Goal: Task Accomplishment & Management: Complete application form

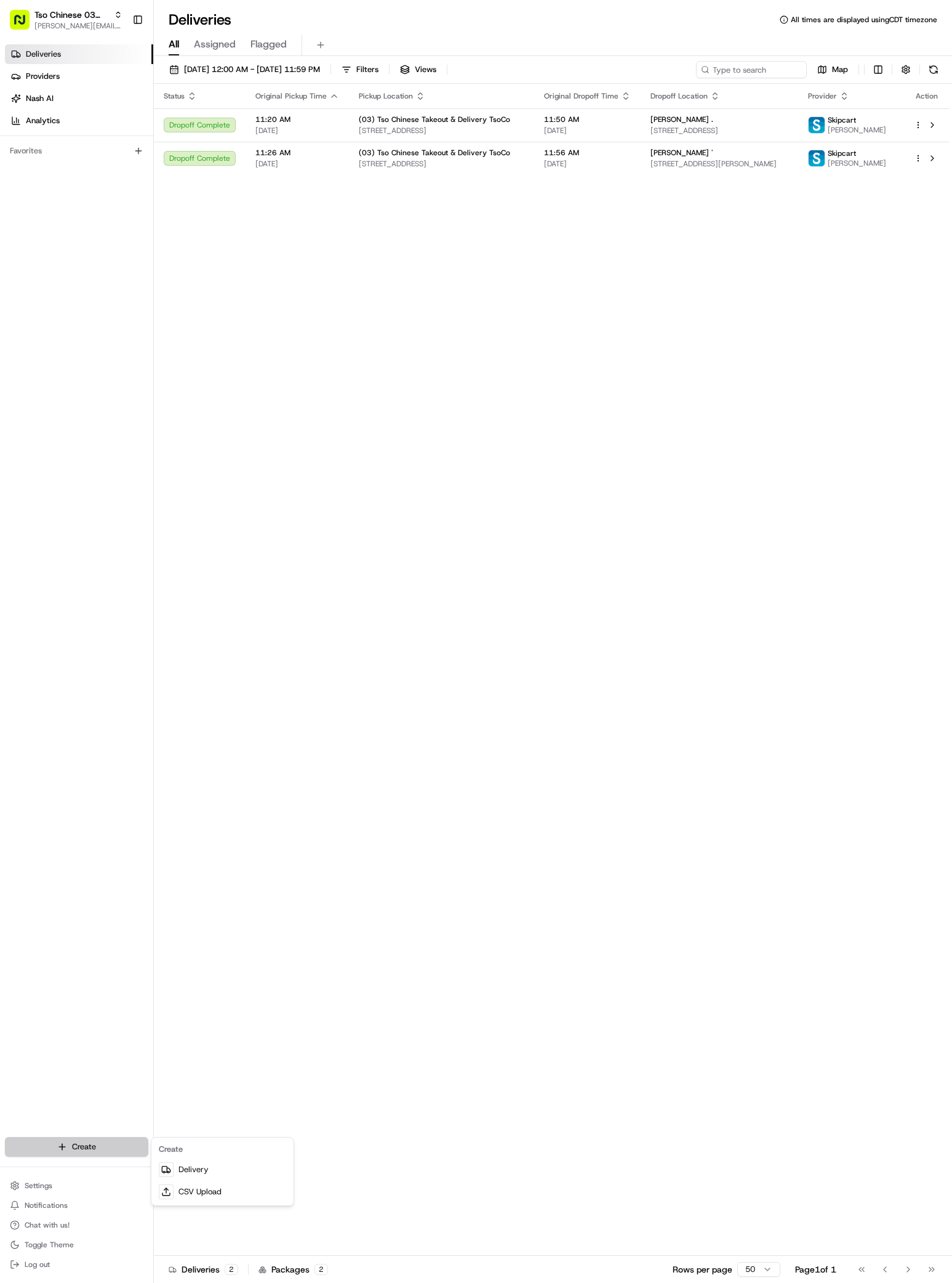
click at [68, 1153] on html "Tso Chinese 03 TsoCo [PERSON_NAME][EMAIL_ADDRESS][DOMAIN_NAME] Toggle Sidebar D…" at bounding box center [476, 641] width 952 height 1283
click at [193, 1163] on link "Delivery" at bounding box center [222, 1169] width 137 height 22
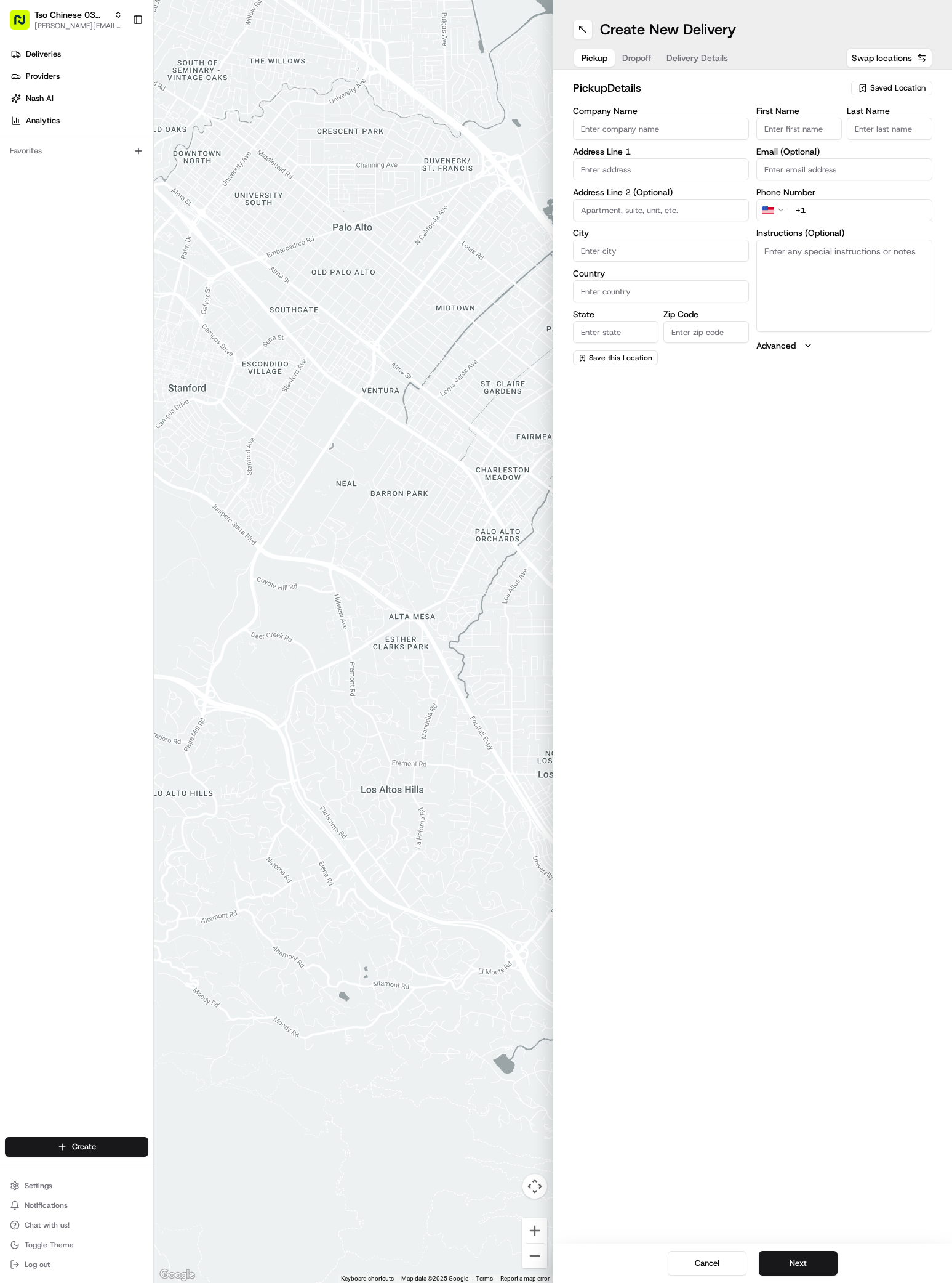
click at [871, 91] on span "Saved Location" at bounding box center [898, 88] width 56 height 11
click at [882, 129] on span "(03) Tso Chinese Takeout & Delivery TsoCo (03)" at bounding box center [871, 139] width 151 height 22
type input "(03) Tso Chinese Takeout & Delivery TsoCo"
type input "Ste F"
type input "Austin"
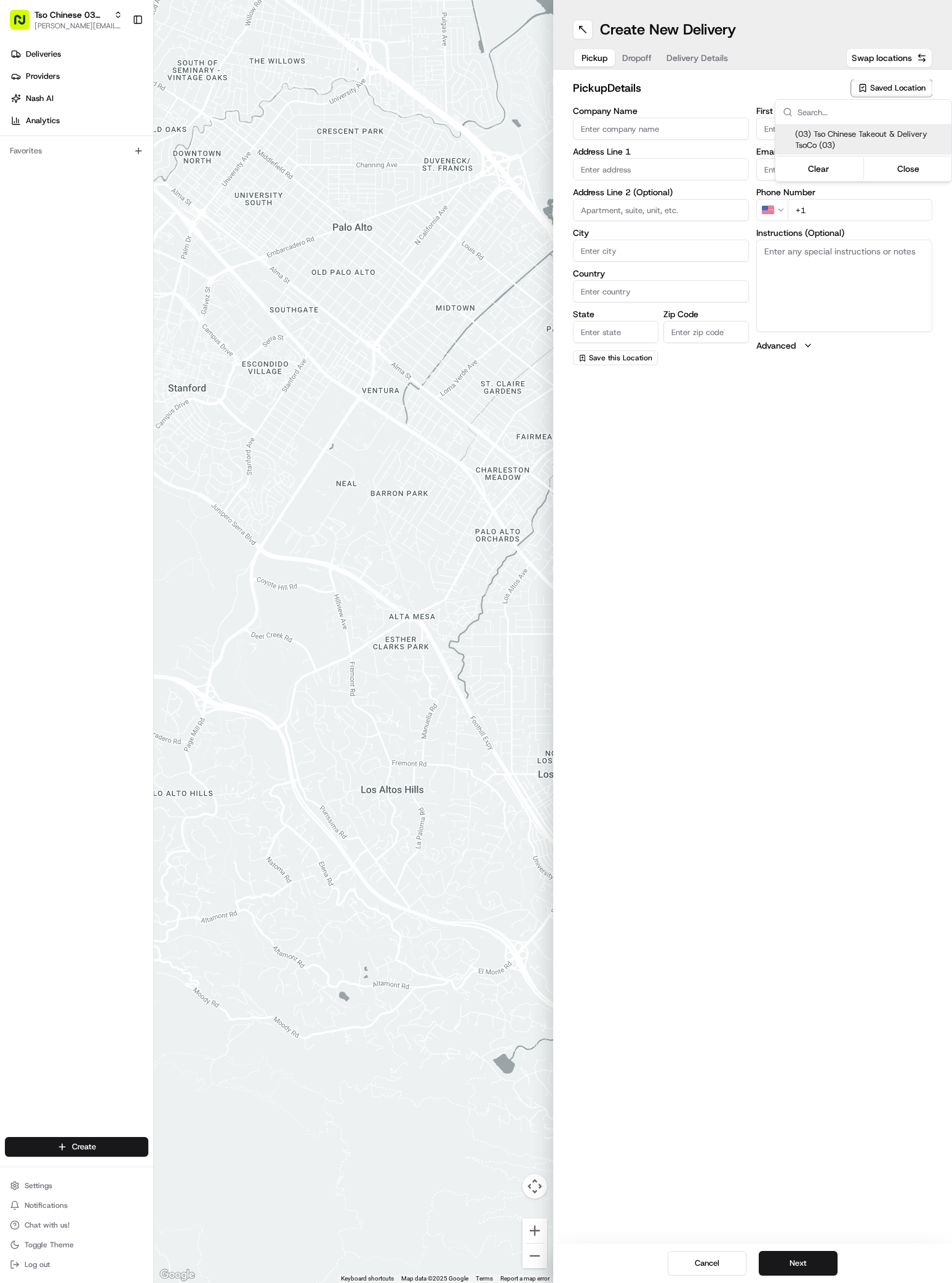
type input "US"
type input "[GEOGRAPHIC_DATA]"
type input "78704"
type input "Tso Chinese"
type input "TsoCo Manager"
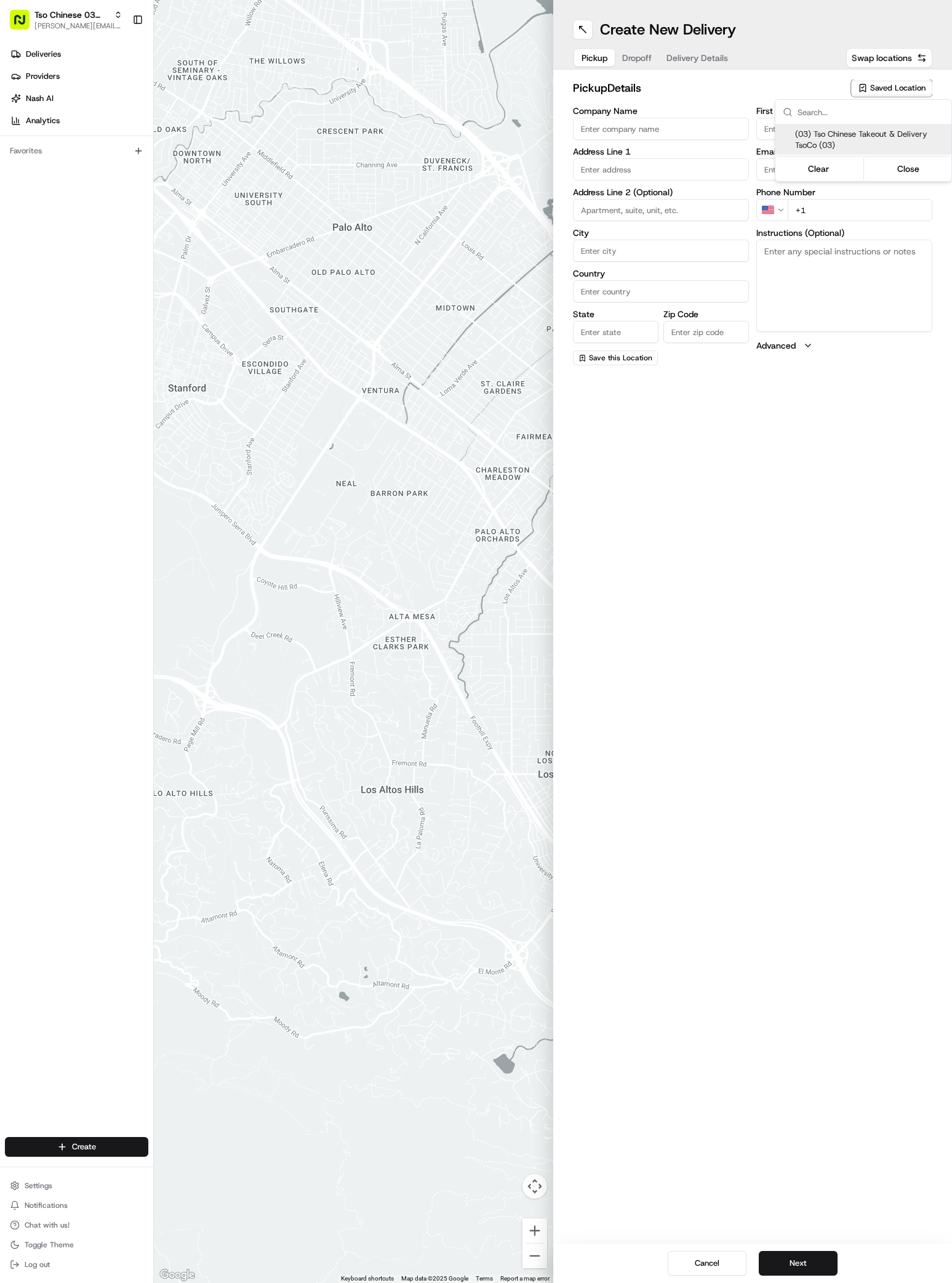
type input "[EMAIL_ADDRESS][DOMAIN_NAME]"
type input "[PHONE_NUMBER]"
type textarea "Submit a picture displaying address & food as Proof of Delivery. Envía una foto…"
type input "[STREET_ADDRESS]"
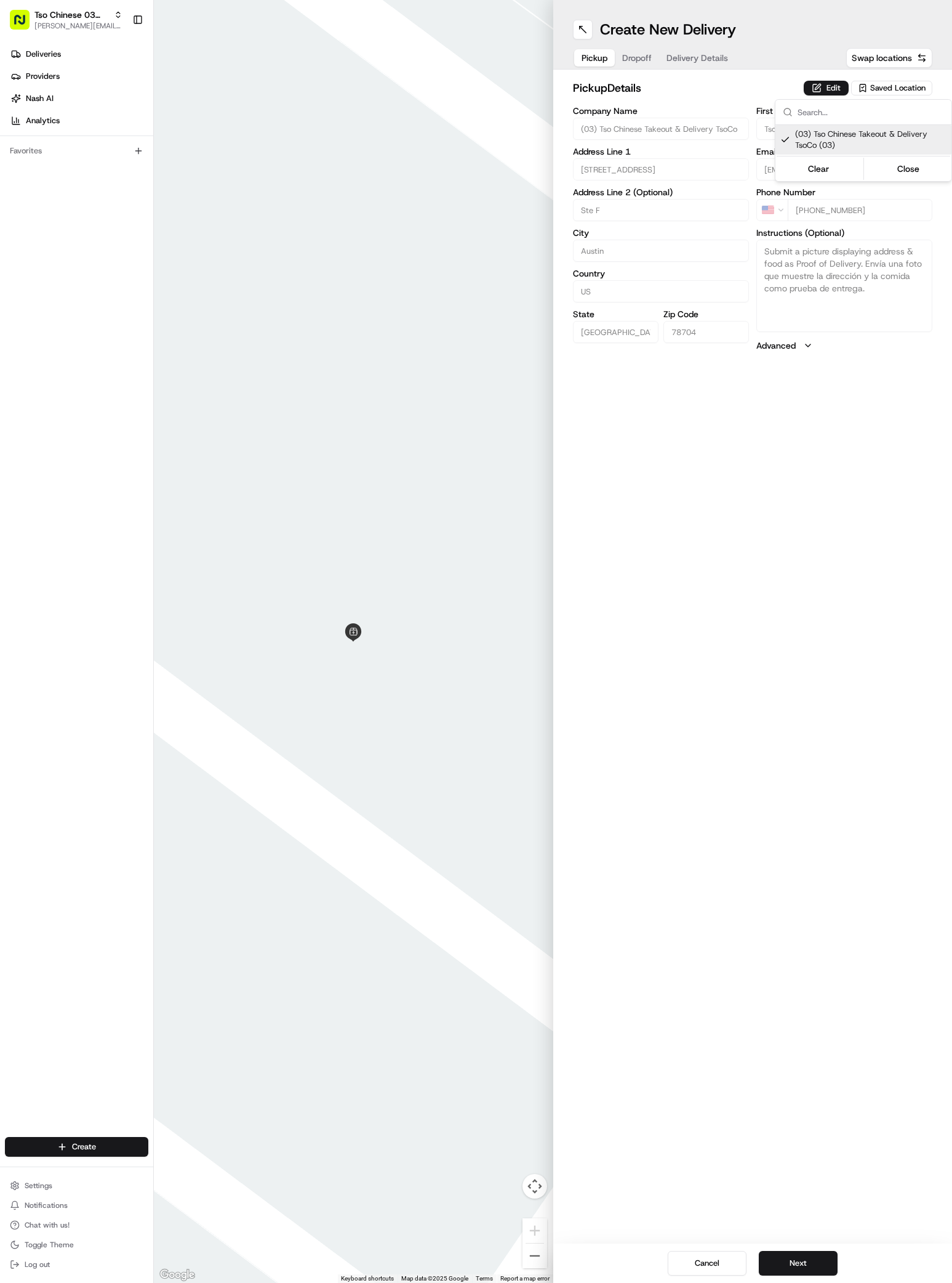
click at [775, 1251] on html "Tso Chinese 03 TsoCo [PERSON_NAME][EMAIL_ADDRESS][DOMAIN_NAME] Toggle Sidebar D…" at bounding box center [476, 641] width 952 height 1283
click at [775, 1262] on button "Next" at bounding box center [798, 1263] width 78 height 25
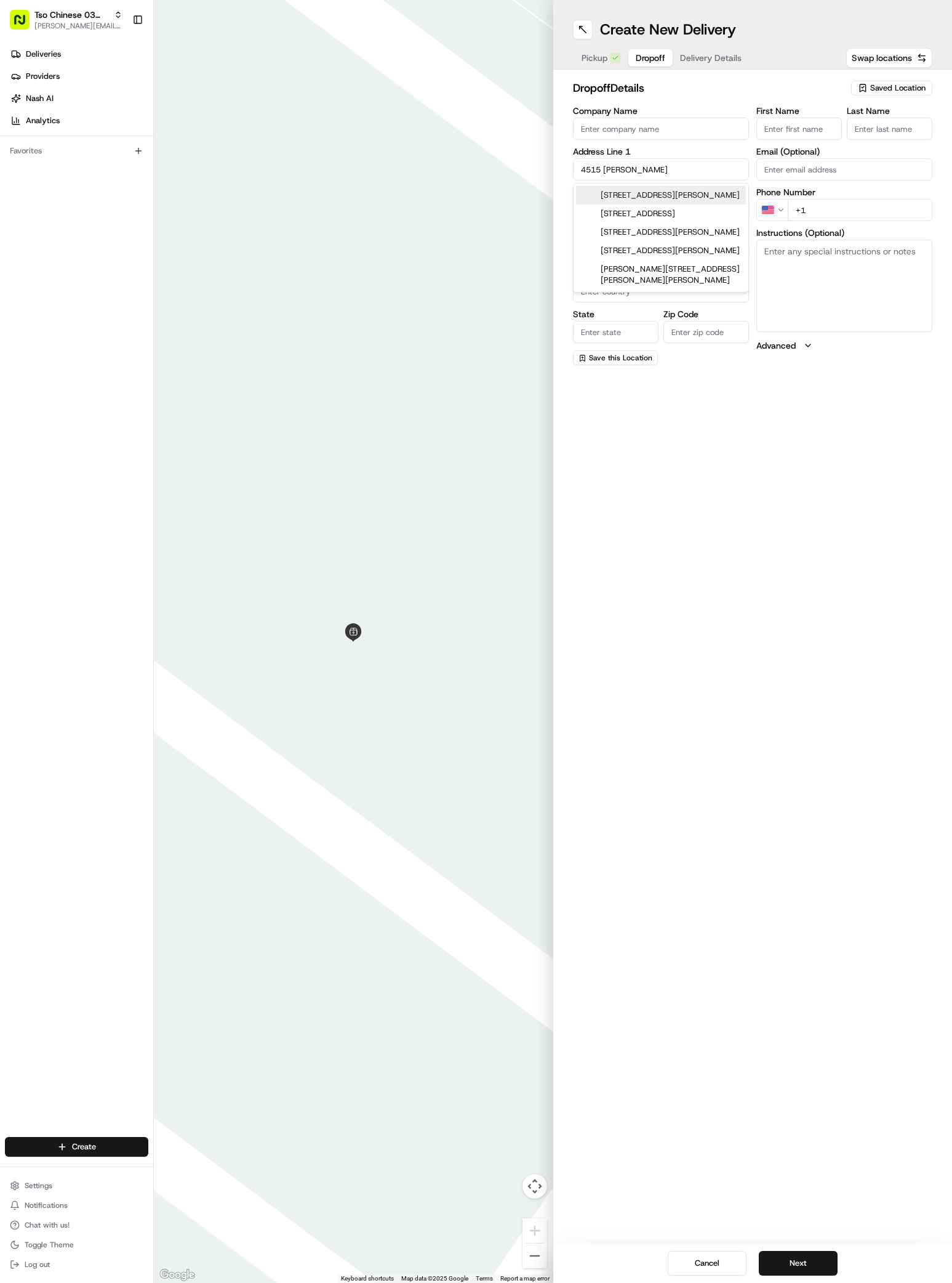
click at [664, 197] on div "[STREET_ADDRESS][PERSON_NAME]" at bounding box center [662, 196] width 170 height 19
type input "[STREET_ADDRESS][PERSON_NAME]"
type input "Austin"
type input "[GEOGRAPHIC_DATA]"
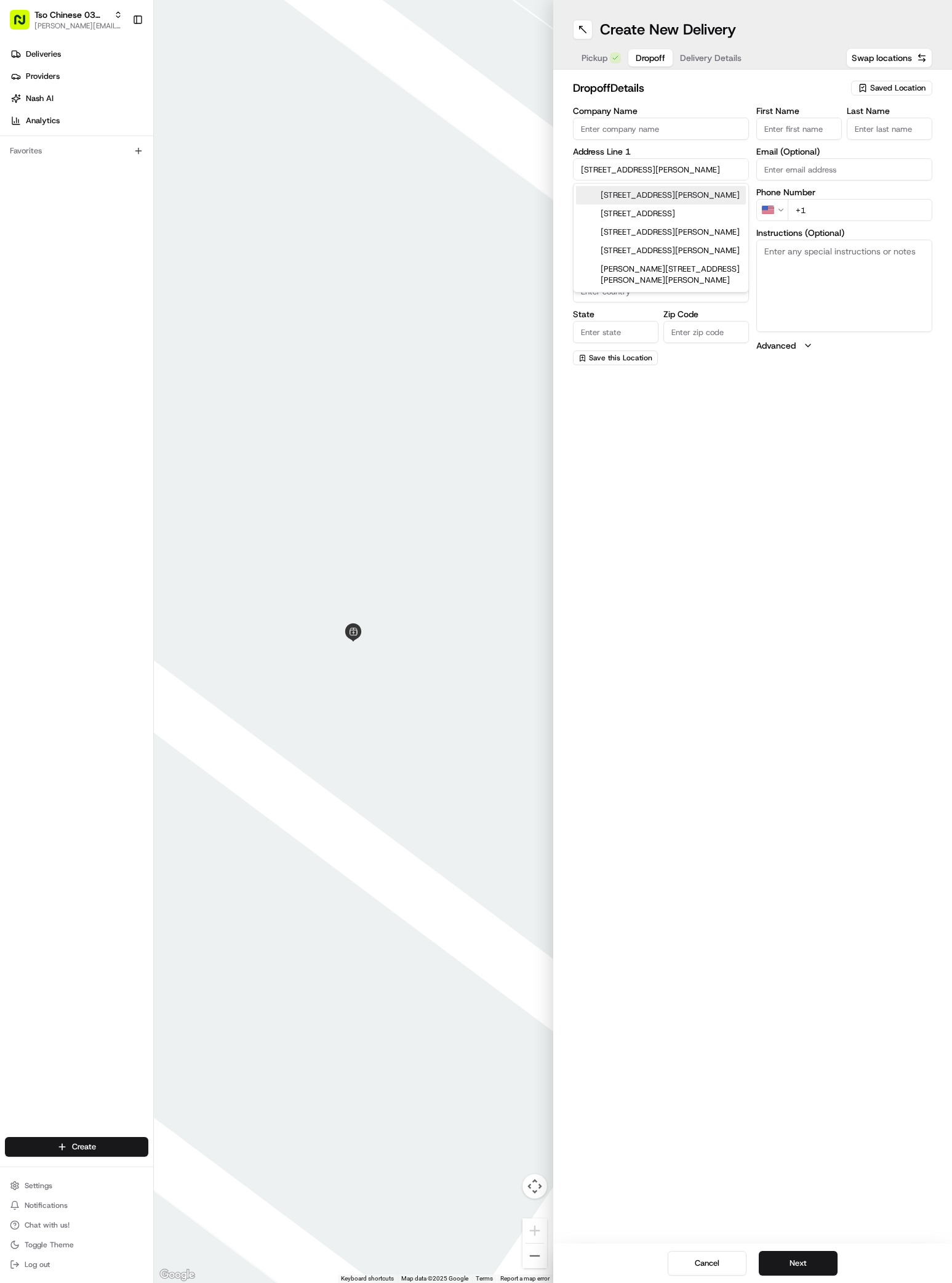
type input "78745"
type input "[STREET_ADDRESS][PERSON_NAME]"
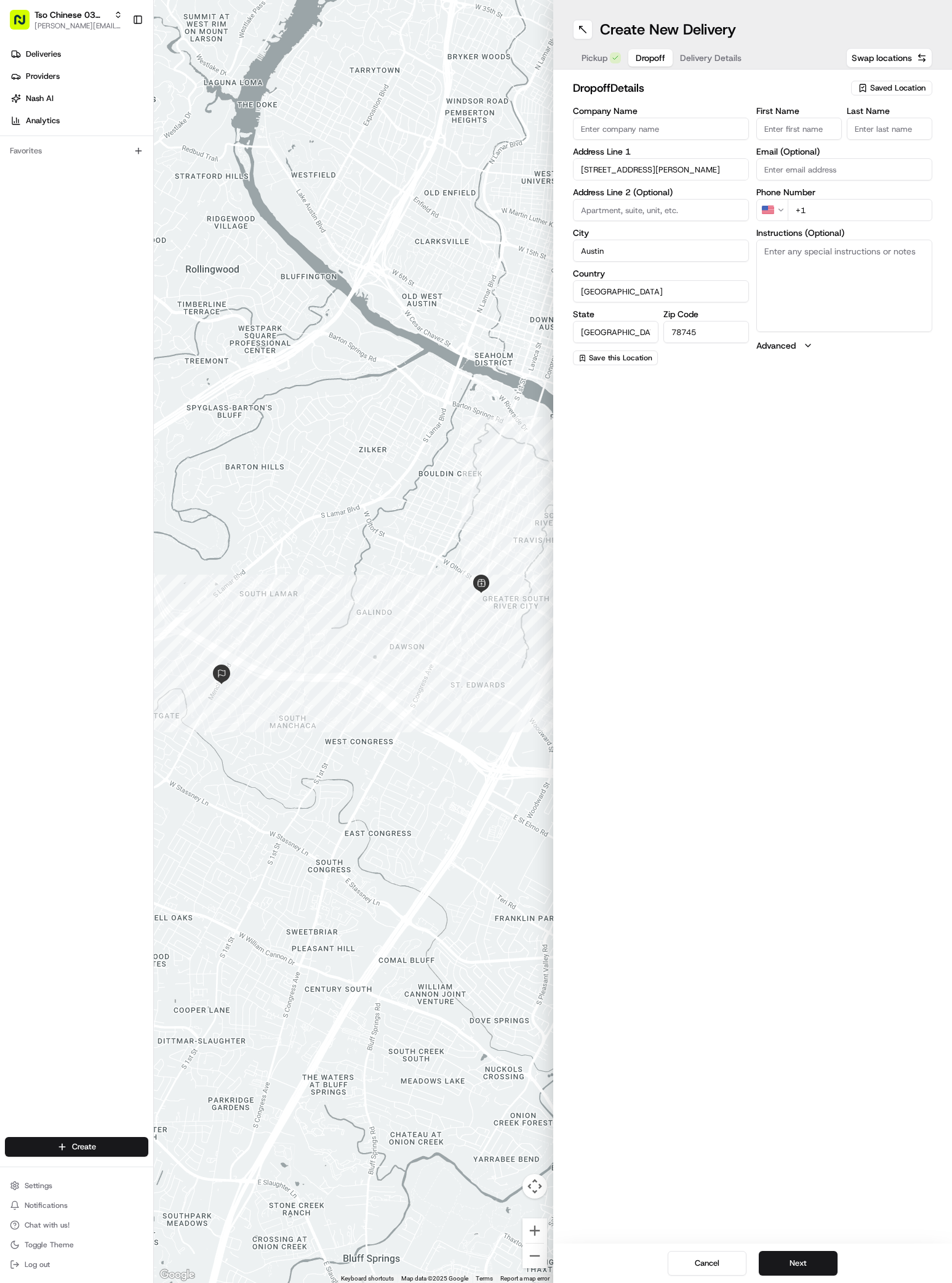
click at [787, 129] on input "First Name" at bounding box center [799, 128] width 86 height 22
click at [790, 127] on input "First Name" at bounding box center [799, 128] width 86 height 22
paste input "[PERSON_NAME]"
type input "[PERSON_NAME]"
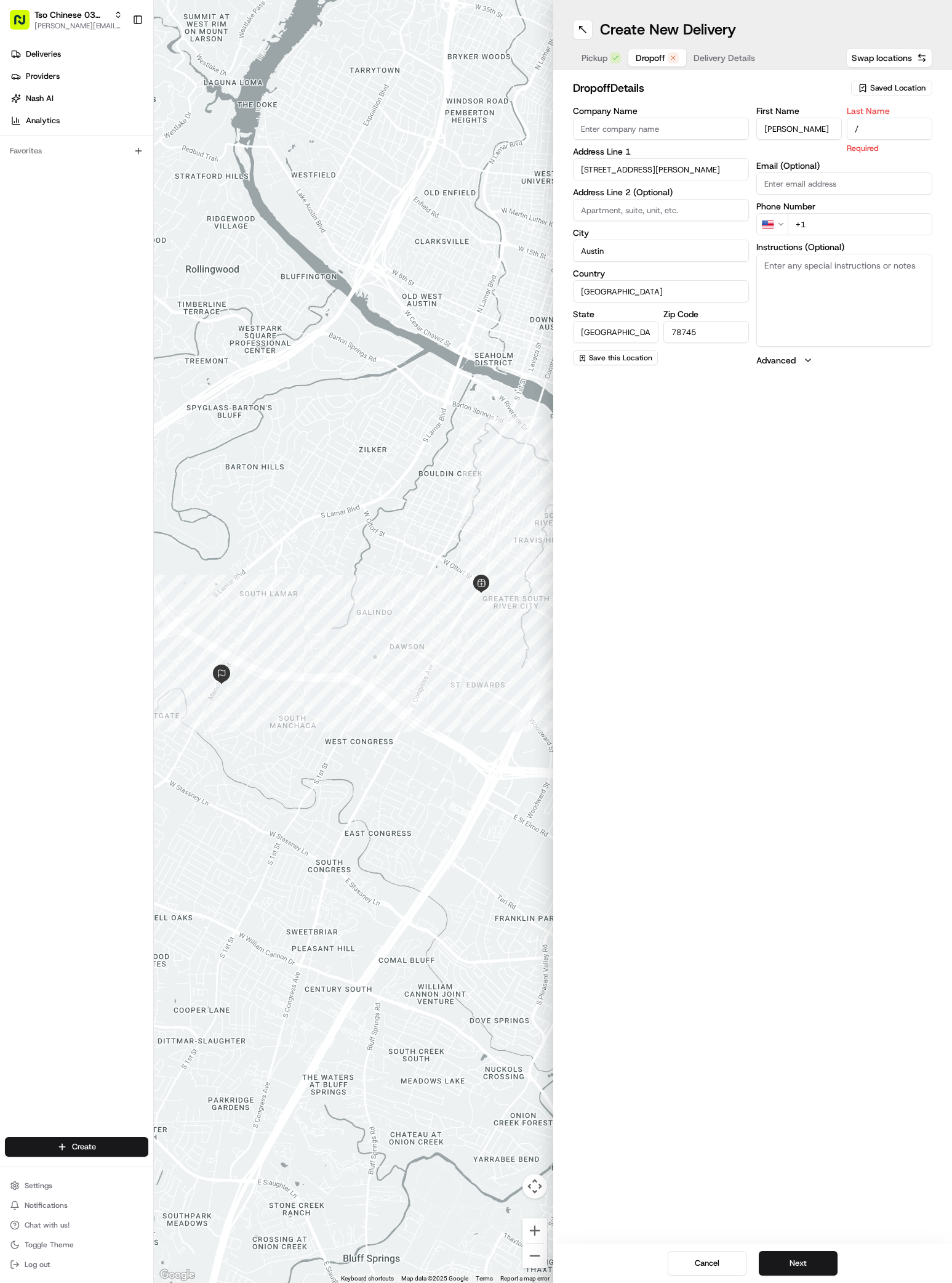
type input "/"
click at [891, 217] on input "+1" at bounding box center [860, 209] width 145 height 22
type input "[PHONE_NUMBER]"
click at [800, 268] on textarea "Instructions (Optional)" at bounding box center [844, 286] width 176 height 93
paste textarea "Advarra Inc"
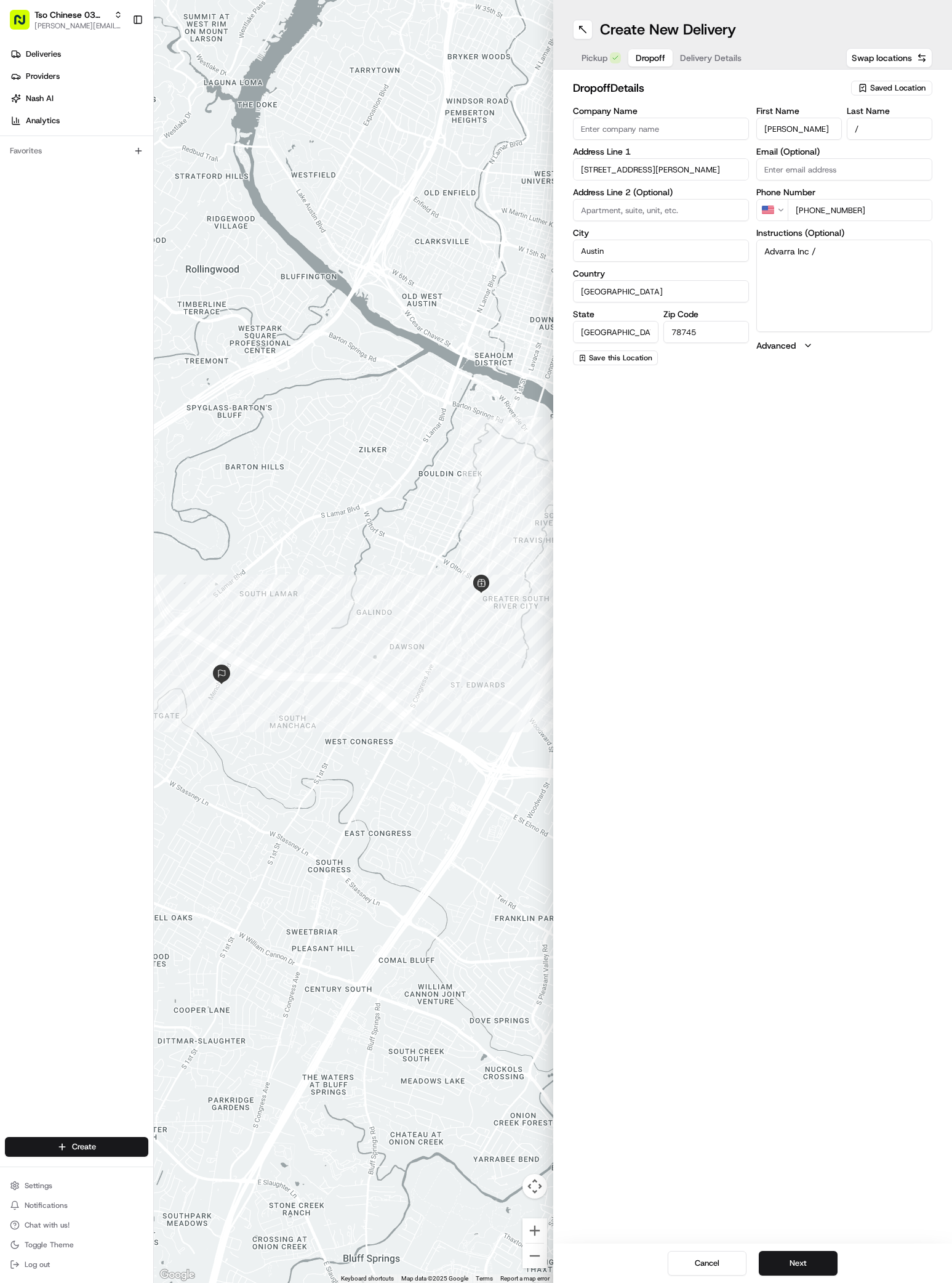
paste textarea "2nd floor - please use the bell"
type textarea "Advarra Inc /2nd floor - please use the bell. SUITE 200"
click at [798, 1254] on button "Next" at bounding box center [798, 1263] width 78 height 25
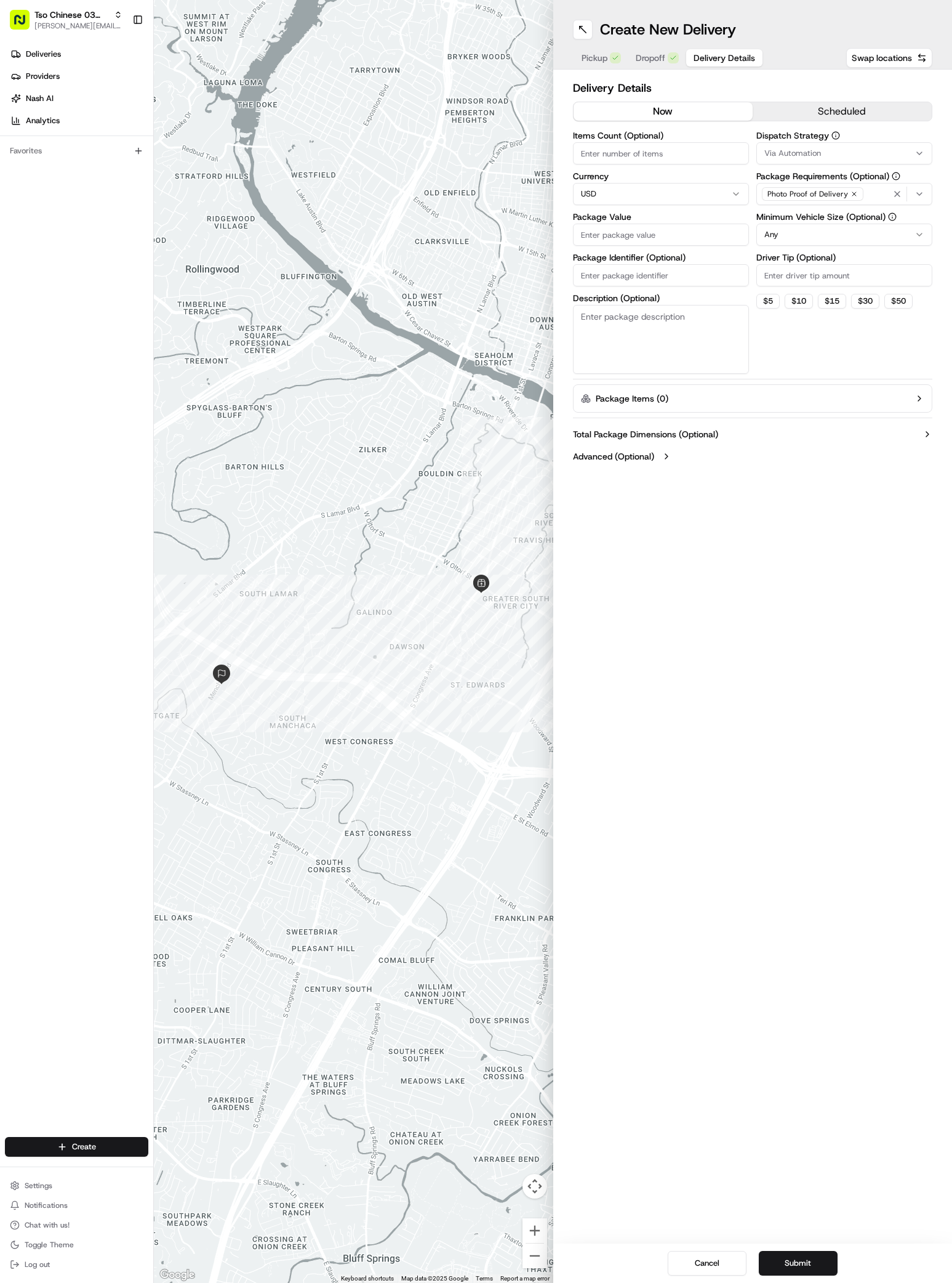
click at [790, 153] on span "Via Automation" at bounding box center [793, 153] width 57 height 11
click at [805, 211] on div "Via Automation" at bounding box center [845, 202] width 176 height 19
click at [804, 214] on div "TsoCo Strategy" at bounding box center [845, 220] width 176 height 19
click at [807, 257] on html "Tso Chinese 03 TsoCo [PERSON_NAME][EMAIL_ADDRESS][DOMAIN_NAME] Toggle Sidebar D…" at bounding box center [476, 641] width 952 height 1283
click at [807, 274] on input "Driver Tip (Optional)" at bounding box center [844, 274] width 176 height 22
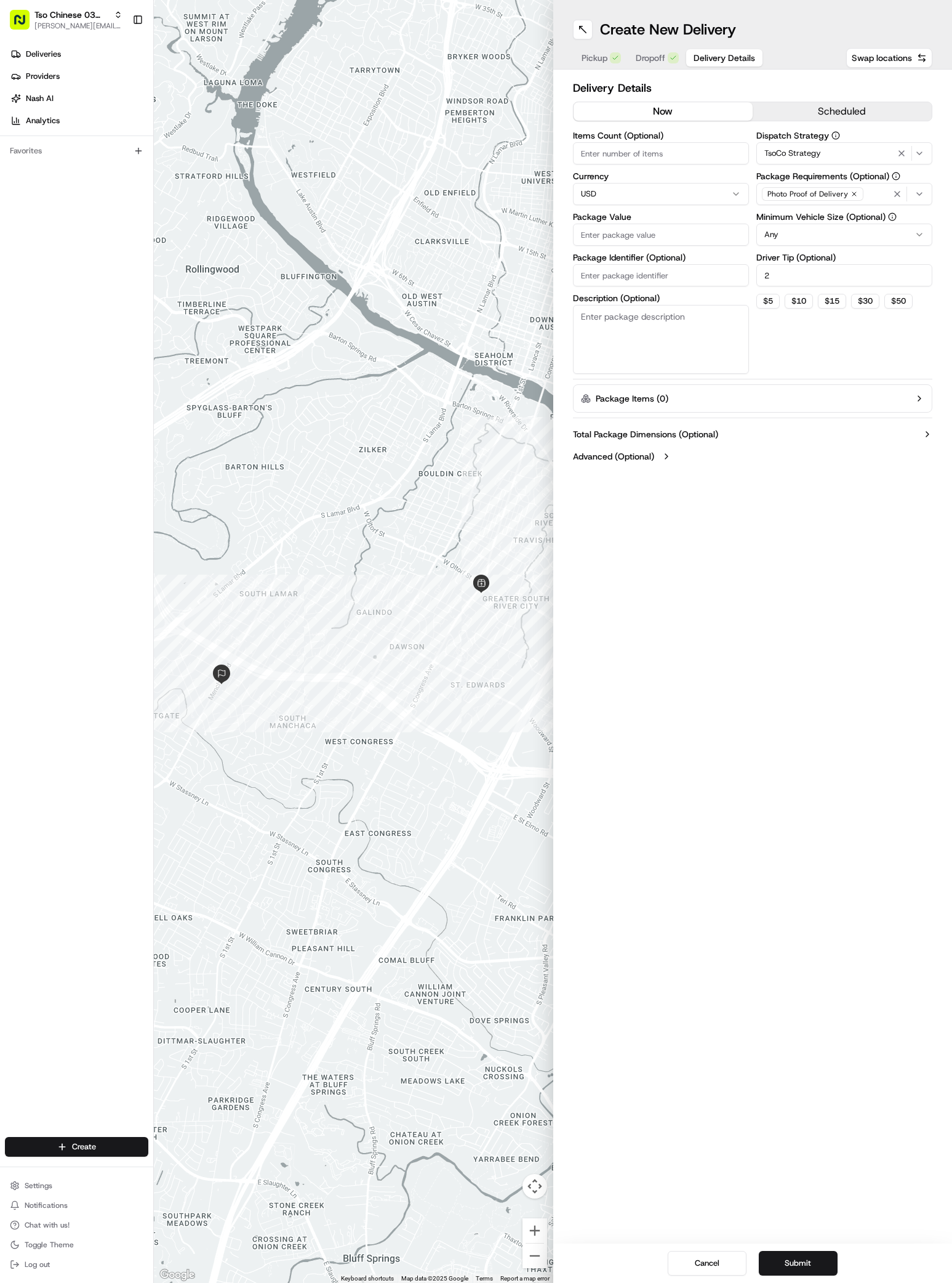
type input "2"
click at [711, 253] on label "Package Identifier (Optional)" at bounding box center [661, 257] width 176 height 9
click at [711, 264] on input "Package Identifier (Optional)" at bounding box center [661, 274] width 176 height 22
click at [711, 235] on input "Package Value" at bounding box center [661, 234] width 176 height 22
type input "31.28"
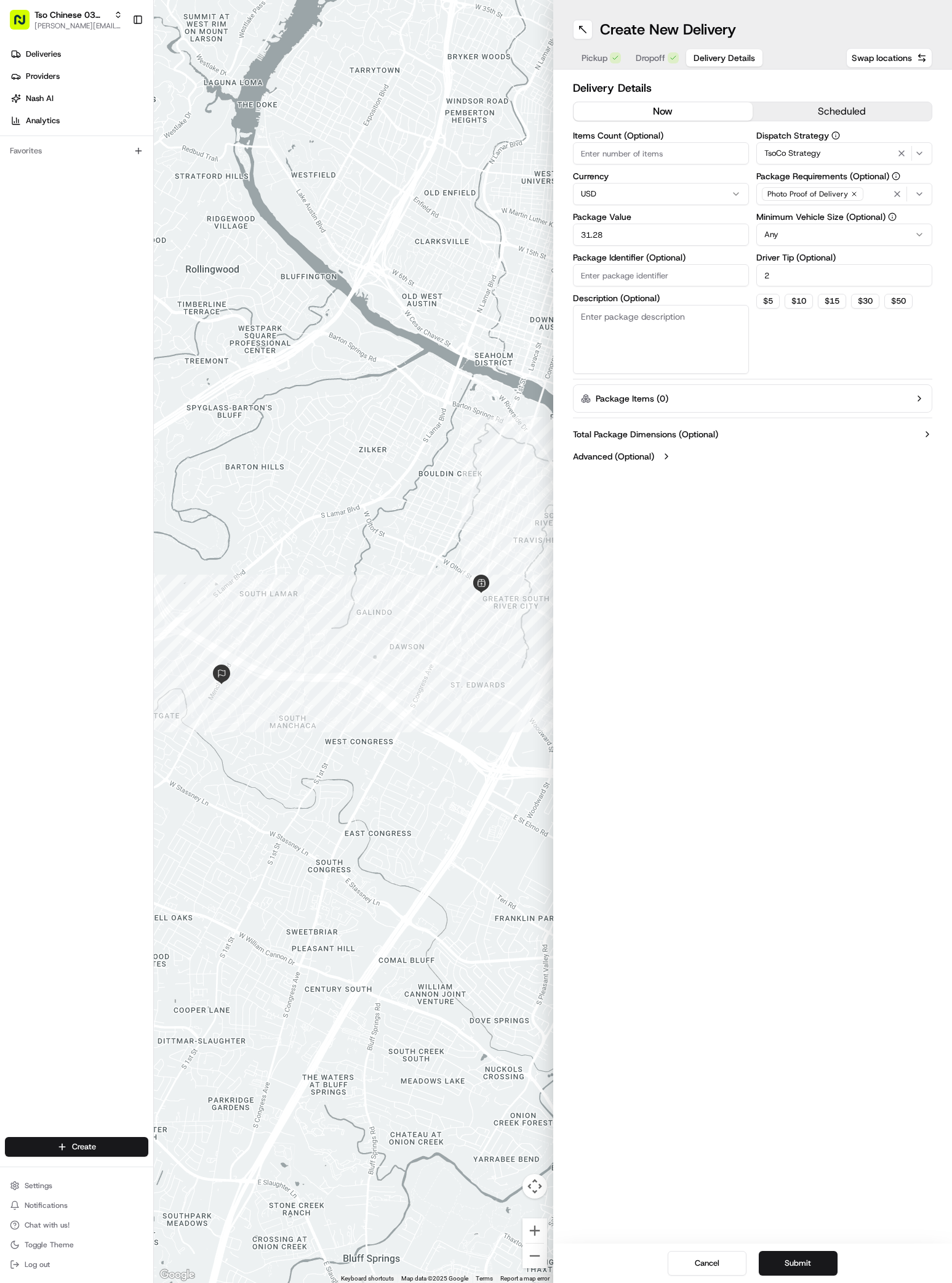
click at [658, 280] on input "Package Identifier (Optional)" at bounding box center [661, 274] width 176 height 22
paste input "GECOSCH"
type input "GECOSCH"
click at [790, 1266] on button "Submit" at bounding box center [798, 1263] width 78 height 25
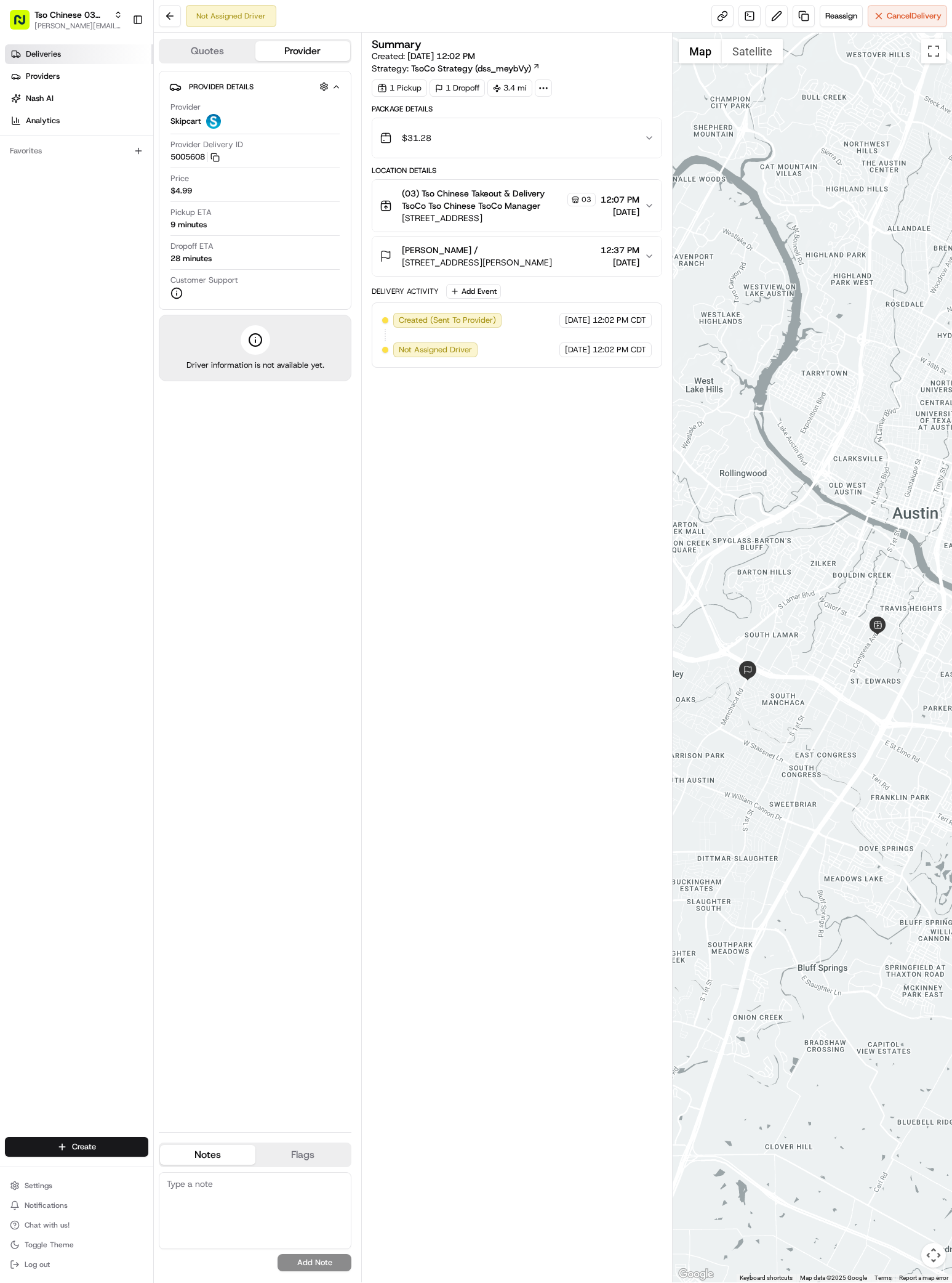
click at [31, 54] on span "Deliveries" at bounding box center [43, 54] width 35 height 11
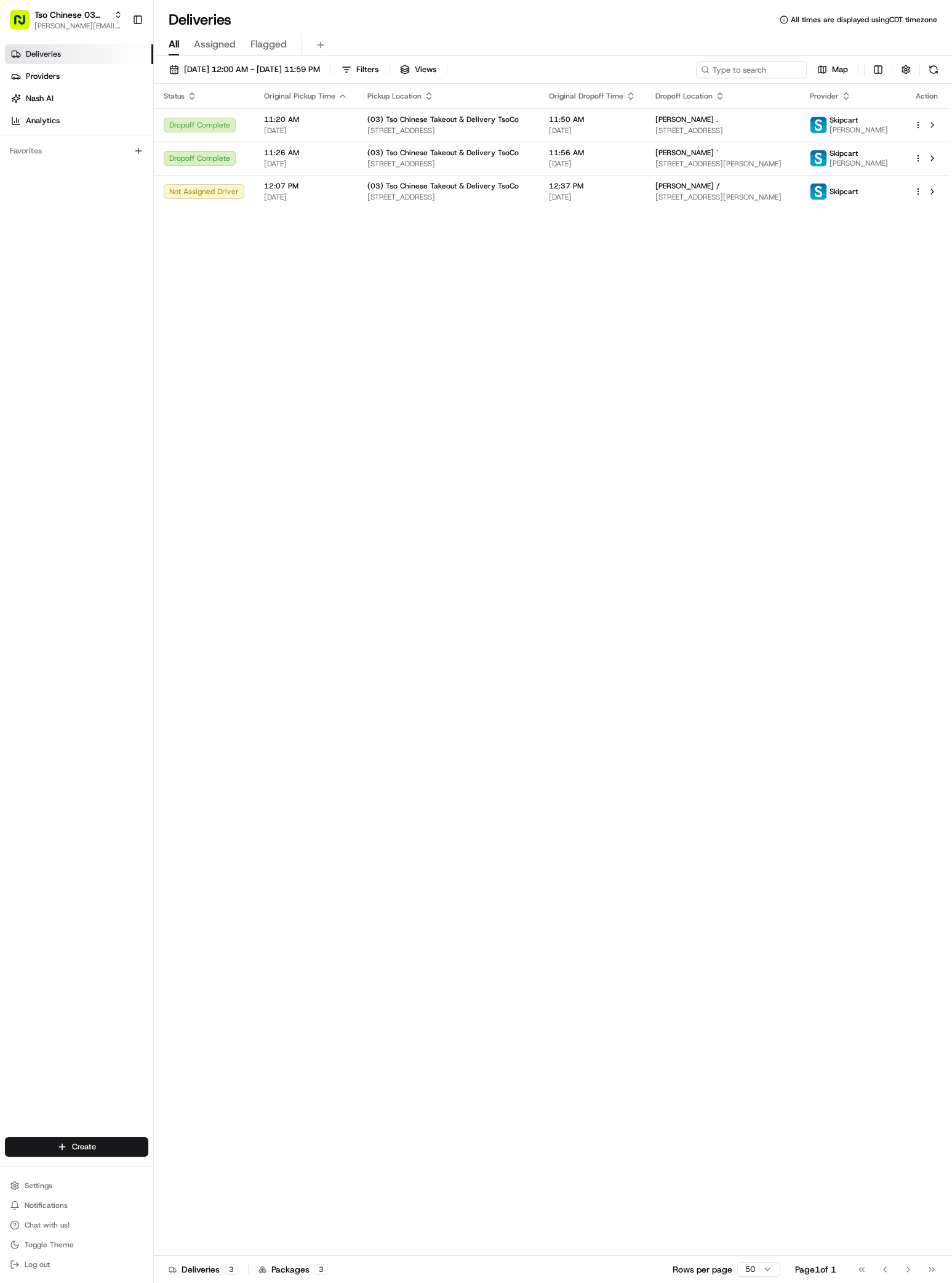
click at [875, 675] on div "Status Original Pickup Time Pickup Location Original Dropoff Time Dropoff Locat…" at bounding box center [552, 669] width 796 height 1171
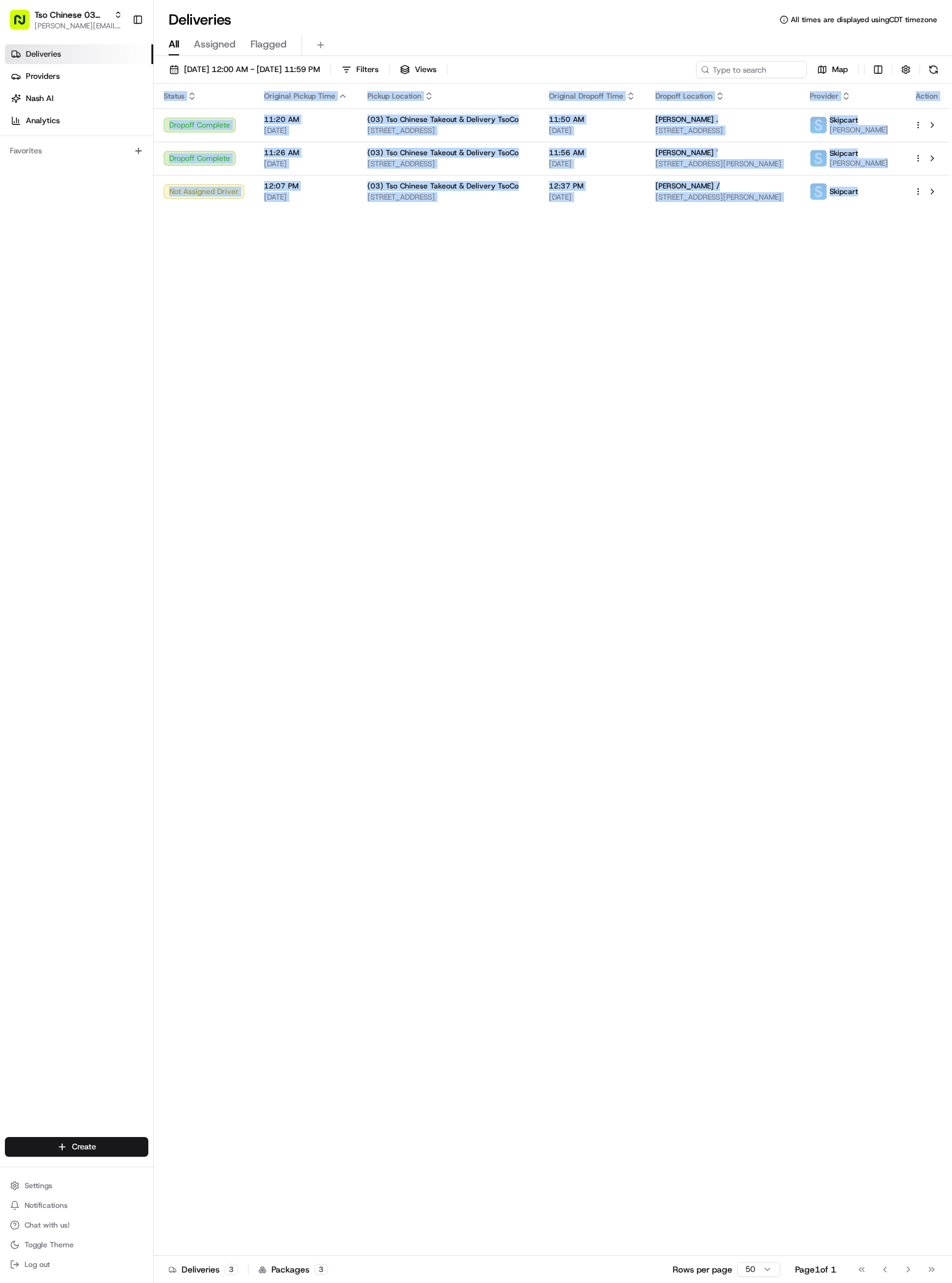
click at [837, 702] on div "Status Original Pickup Time Pickup Location Original Dropoff Time Dropoff Locat…" at bounding box center [552, 669] width 796 height 1171
click at [802, 579] on div "Status Original Pickup Time Pickup Location Original Dropoff Time Dropoff Locat…" at bounding box center [552, 669] width 796 height 1171
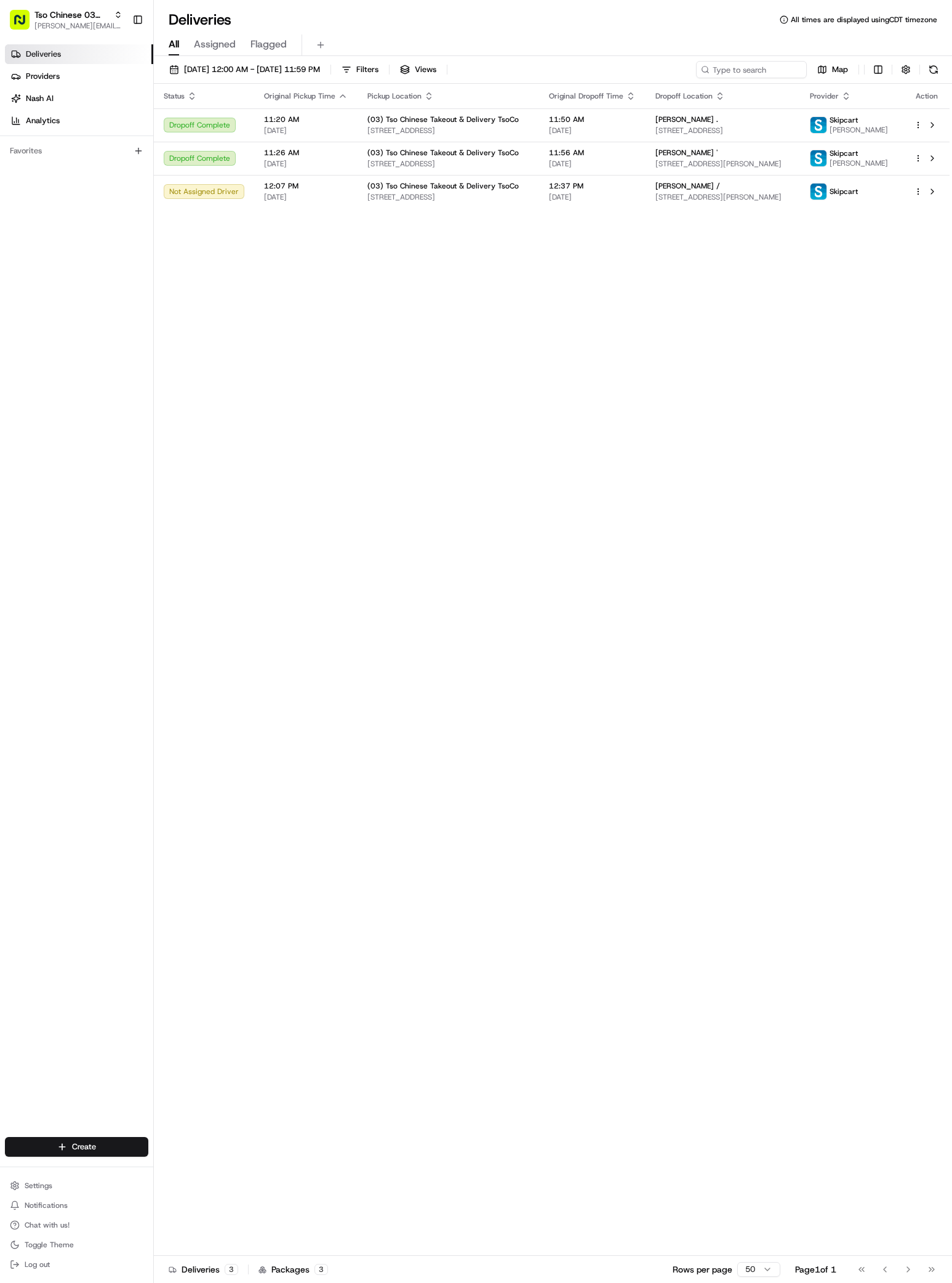
click at [100, 414] on div "Deliveries Providers [PERSON_NAME] Analytics Favorites" at bounding box center [77, 592] width 153 height 1104
